Goal: Task Accomplishment & Management: Complete application form

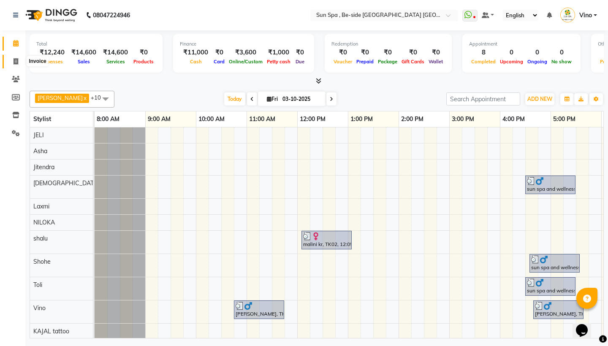
click at [13, 61] on span at bounding box center [15, 62] width 15 height 10
select select "service"
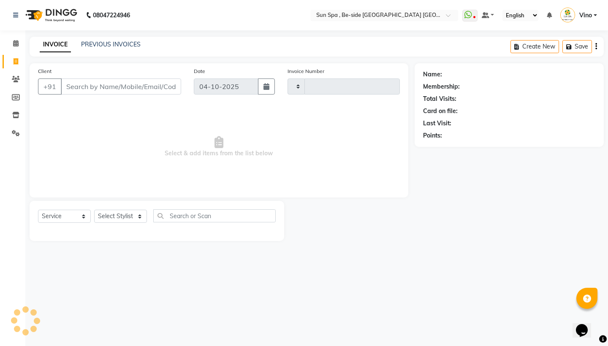
type input "1333"
select select "5782"
click at [101, 87] on input "Client" at bounding box center [121, 87] width 120 height 16
click at [119, 90] on input "Client" at bounding box center [121, 87] width 120 height 16
type input "6200172392"
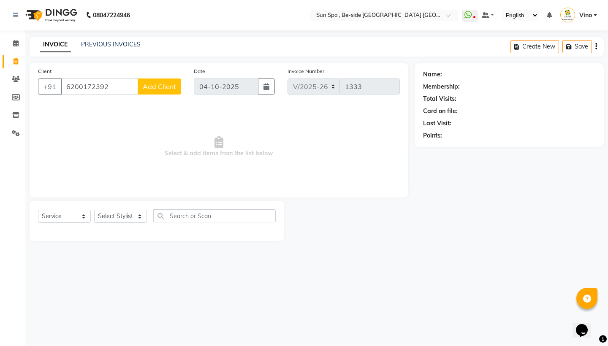
click at [167, 87] on span "Add Client" at bounding box center [159, 86] width 33 height 8
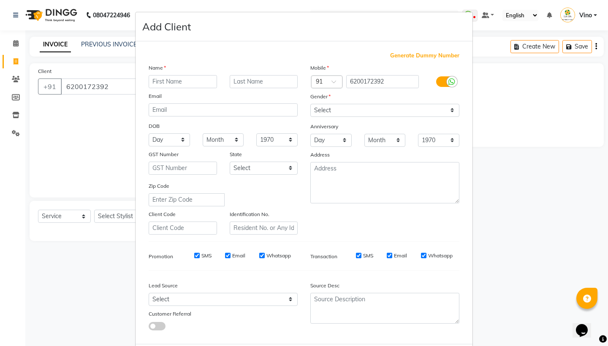
click at [190, 83] on input "text" at bounding box center [183, 81] width 68 height 13
type input "[PERSON_NAME]"
type input "d"
type input "gaddi"
select select "[DEMOGRAPHIC_DATA]"
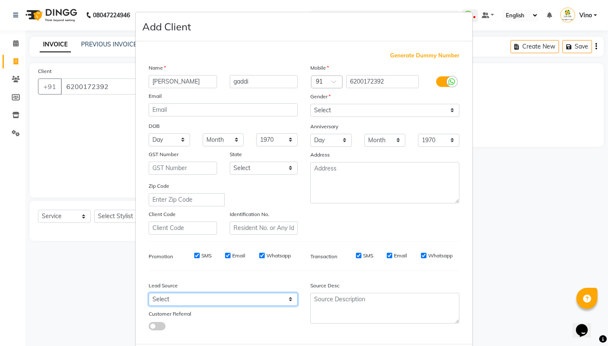
select select "36938"
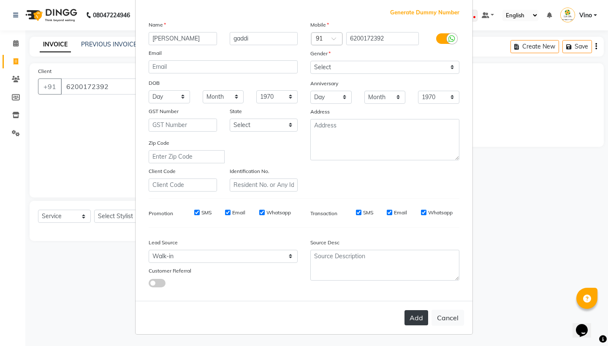
click at [412, 315] on button "Add" at bounding box center [417, 317] width 24 height 15
select select
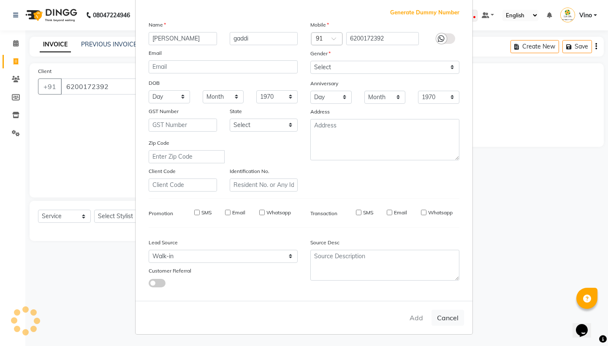
select select
checkbox input "false"
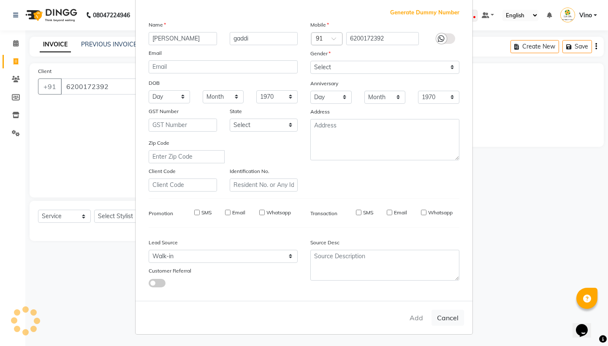
checkbox input "false"
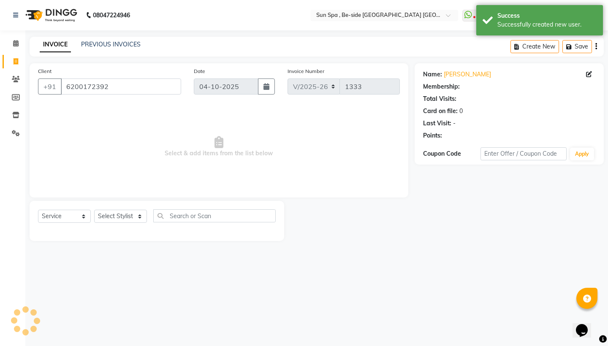
scroll to position [0, 0]
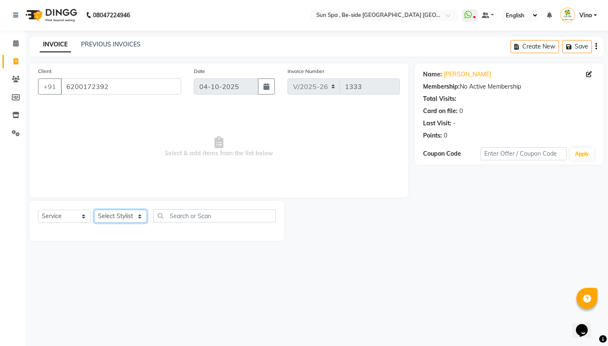
select select "40022"
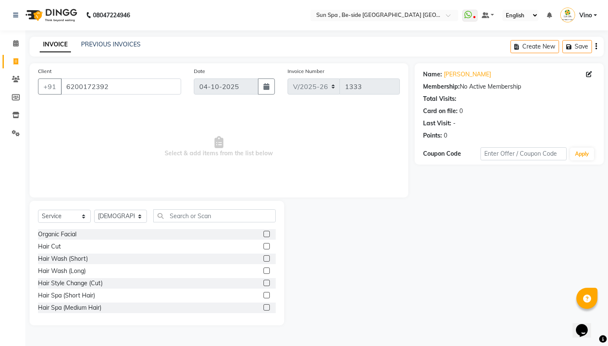
click at [267, 246] on label at bounding box center [266, 246] width 6 height 6
click at [267, 246] on input "checkbox" at bounding box center [265, 246] width 5 height 5
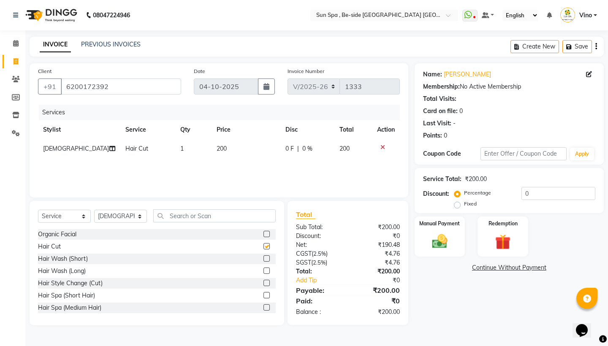
checkbox input "false"
click at [243, 216] on input "text" at bounding box center [214, 215] width 122 height 13
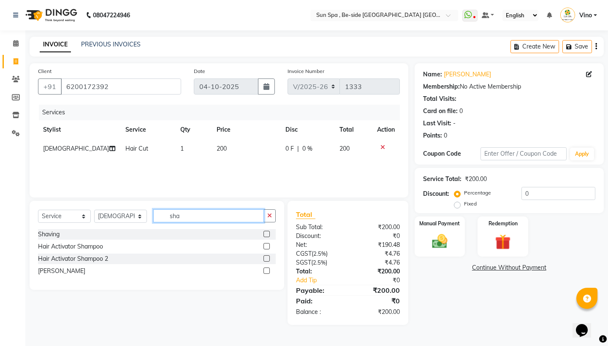
type input "sha"
click at [267, 233] on label at bounding box center [266, 234] width 6 height 6
click at [267, 233] on input "checkbox" at bounding box center [265, 234] width 5 height 5
checkbox input "false"
click at [442, 235] on img at bounding box center [439, 241] width 26 height 19
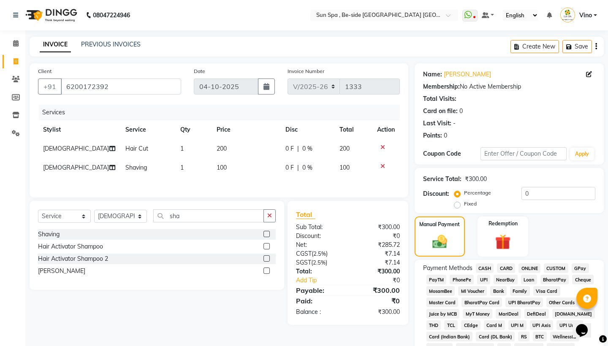
click at [486, 269] on span "CASH" at bounding box center [485, 268] width 18 height 10
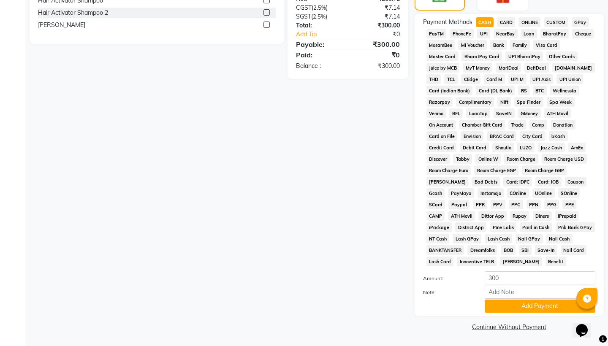
scroll to position [246, 0]
click at [538, 306] on button "Add Payment" at bounding box center [540, 306] width 111 height 13
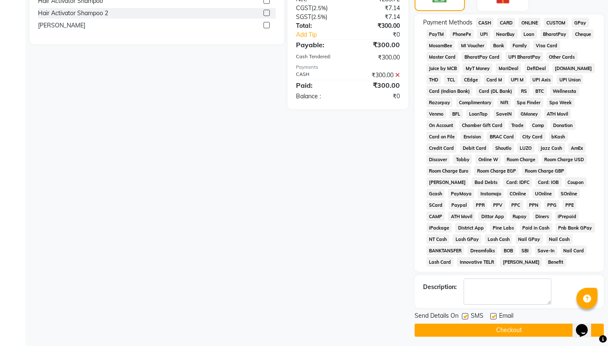
click at [527, 331] on button "Checkout" at bounding box center [509, 330] width 189 height 13
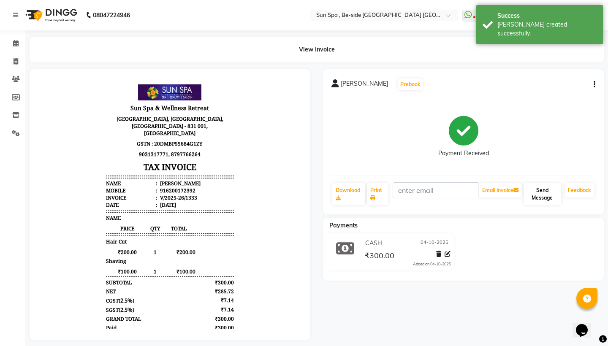
click at [542, 189] on button "Send Message" at bounding box center [543, 194] width 38 height 22
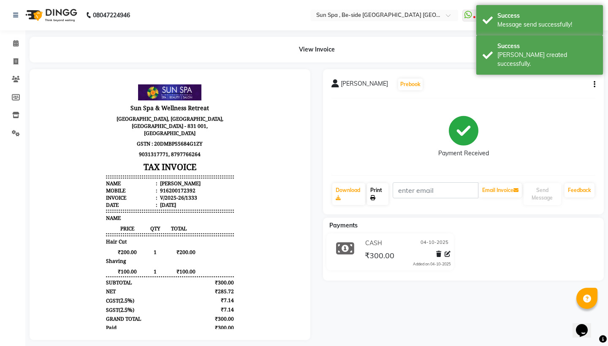
click at [380, 196] on link "Print" at bounding box center [378, 194] width 22 height 22
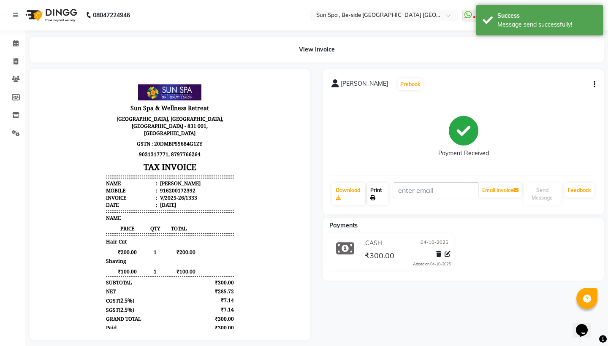
click at [377, 197] on link "Print" at bounding box center [378, 194] width 22 height 22
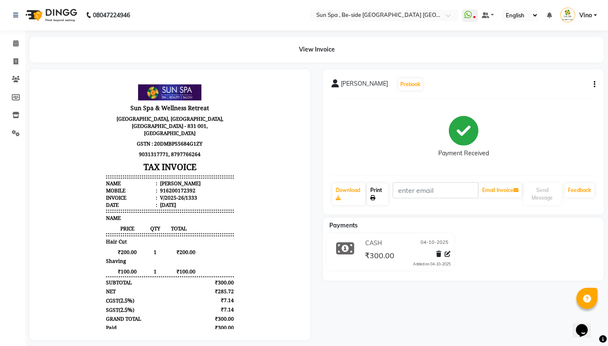
click at [377, 197] on link "Print" at bounding box center [378, 194] width 22 height 22
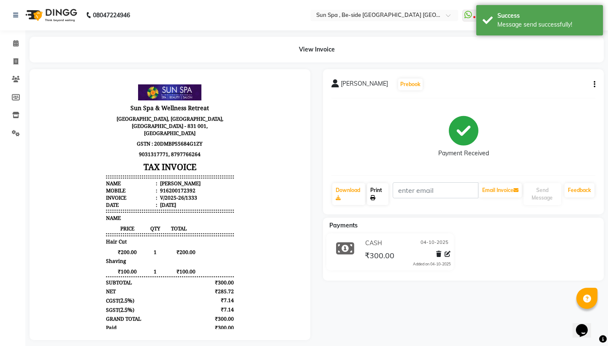
click at [377, 197] on link "Print" at bounding box center [378, 194] width 22 height 22
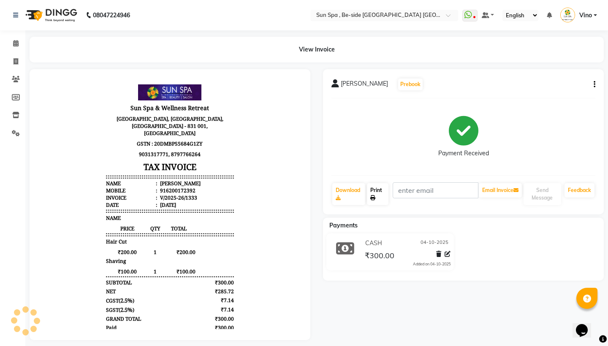
click at [377, 197] on link "Print" at bounding box center [378, 194] width 22 height 22
click at [16, 62] on icon at bounding box center [16, 61] width 5 height 6
select select "service"
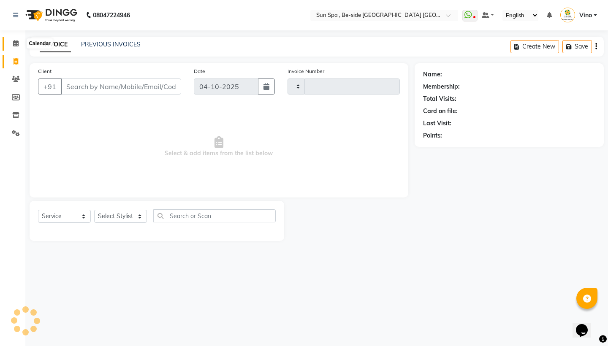
type input "1334"
select select "5782"
click at [17, 43] on icon at bounding box center [15, 43] width 5 height 6
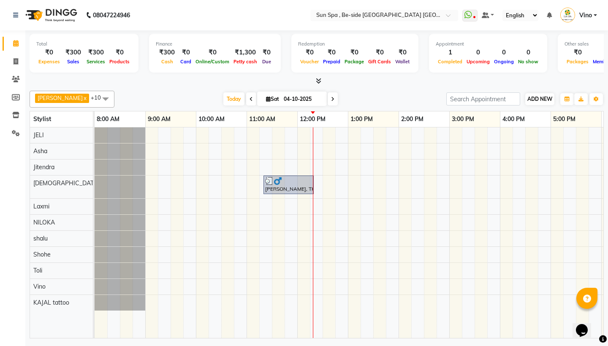
click at [535, 100] on span "ADD NEW" at bounding box center [539, 99] width 25 height 6
click at [568, 137] on link "Add Expense" at bounding box center [588, 136] width 67 height 11
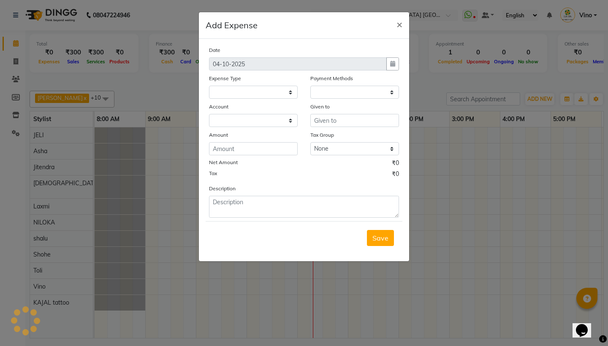
select select
select select "1"
select select "4733"
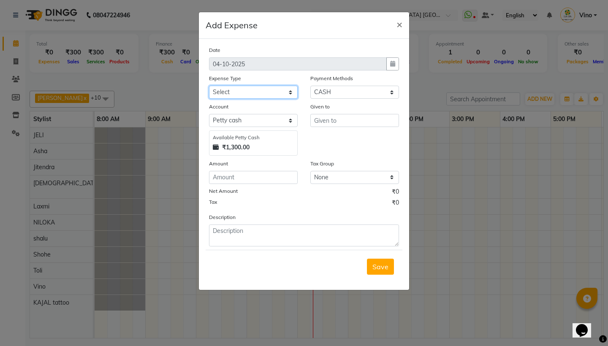
select select "12834"
click at [361, 122] on input "text" at bounding box center [354, 120] width 89 height 13
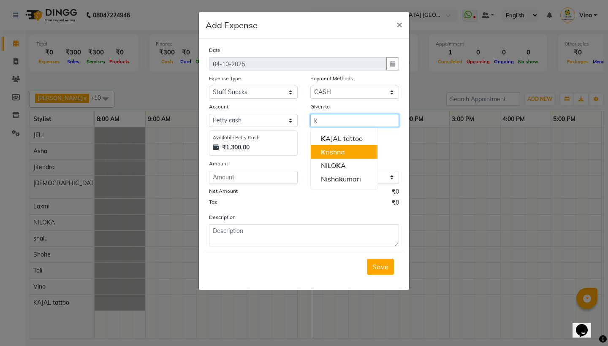
click at [364, 148] on button "K rishna" at bounding box center [344, 152] width 67 height 14
type input "[DEMOGRAPHIC_DATA]"
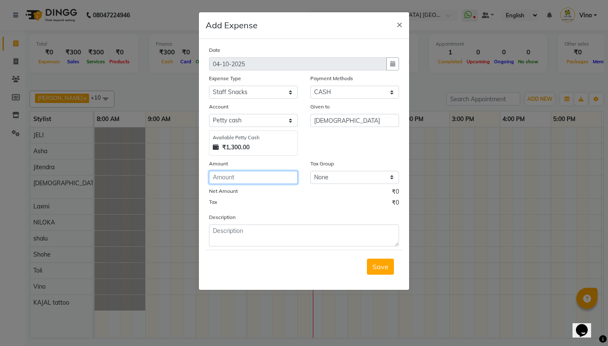
click at [263, 177] on input "number" at bounding box center [253, 177] width 89 height 13
type input "120"
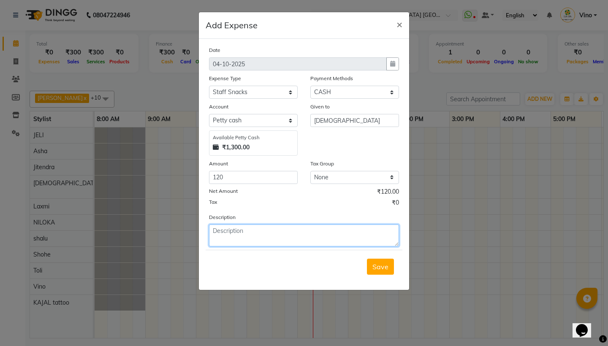
click at [289, 233] on textarea at bounding box center [304, 236] width 190 height 22
type textarea "milk"
click at [379, 265] on span "Save" at bounding box center [380, 267] width 16 height 8
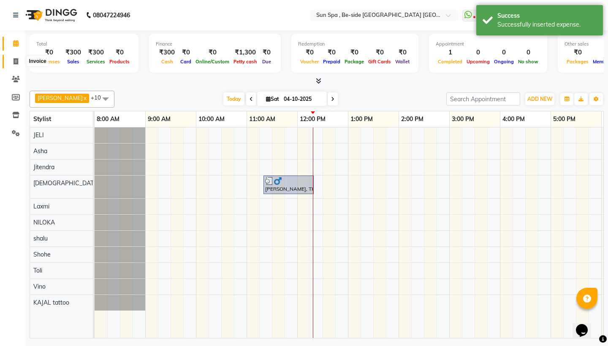
click at [14, 60] on icon at bounding box center [16, 61] width 5 height 6
select select "service"
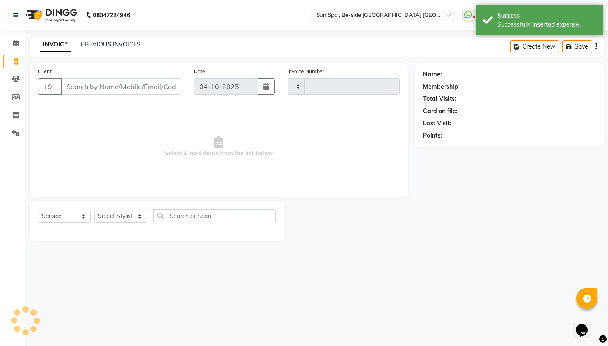
type input "1334"
select select "5782"
click at [19, 41] on span at bounding box center [15, 44] width 15 height 10
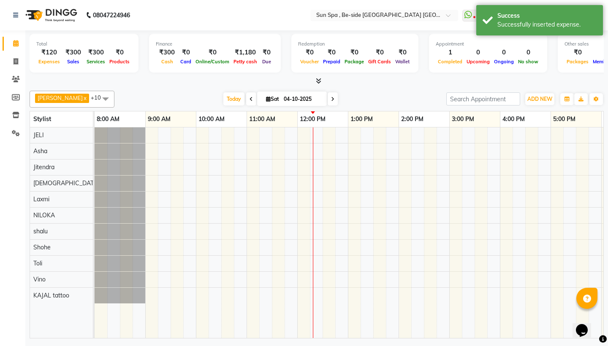
scroll to position [0, 203]
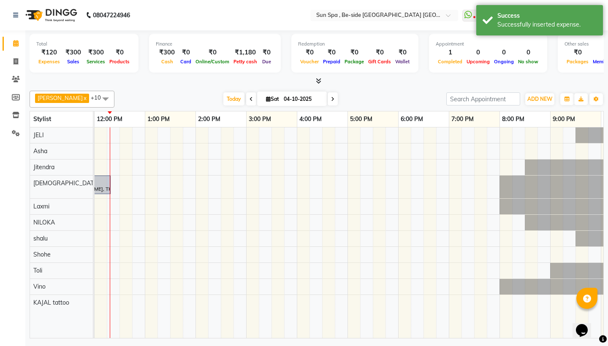
click at [318, 79] on icon at bounding box center [318, 81] width 5 height 6
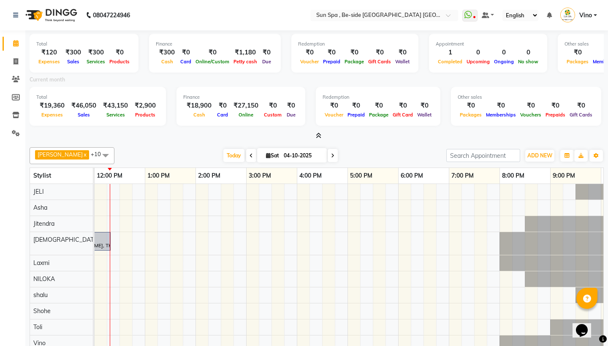
click at [317, 134] on icon at bounding box center [318, 136] width 5 height 6
